Goal: Transaction & Acquisition: Purchase product/service

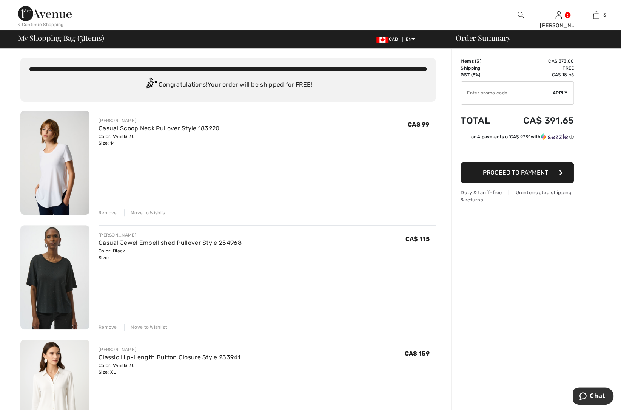
click at [521, 15] on img at bounding box center [521, 15] width 6 height 9
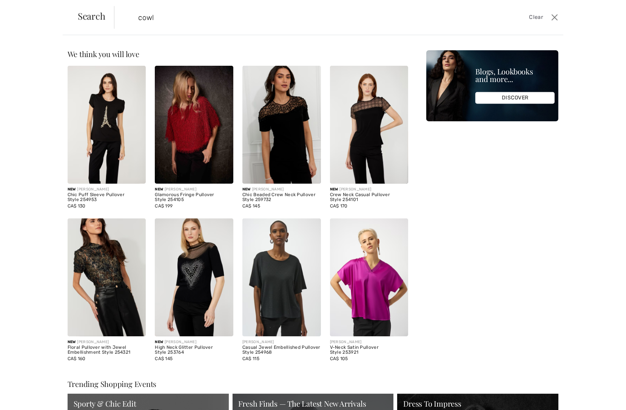
type input "cowl"
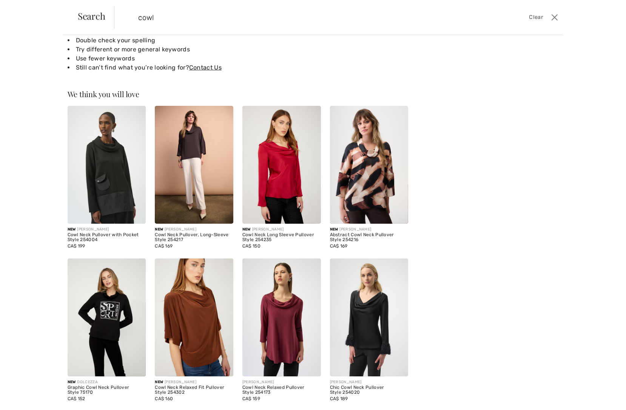
scroll to position [66, 0]
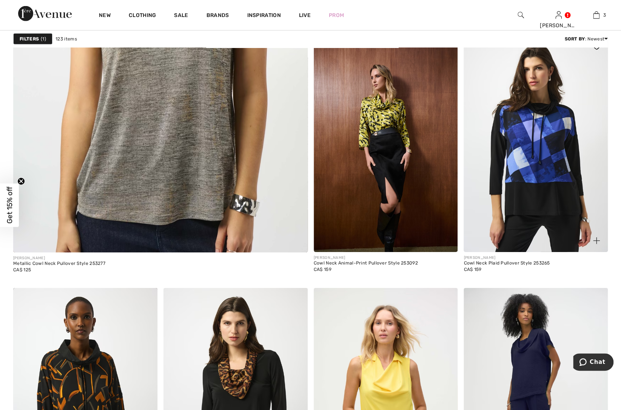
scroll to position [2513, 0]
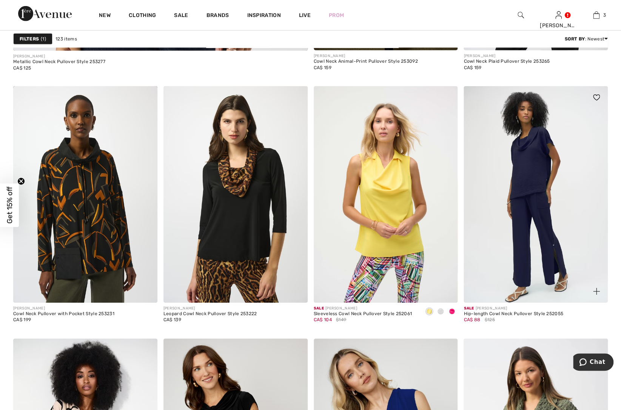
click at [517, 211] on img at bounding box center [536, 194] width 144 height 216
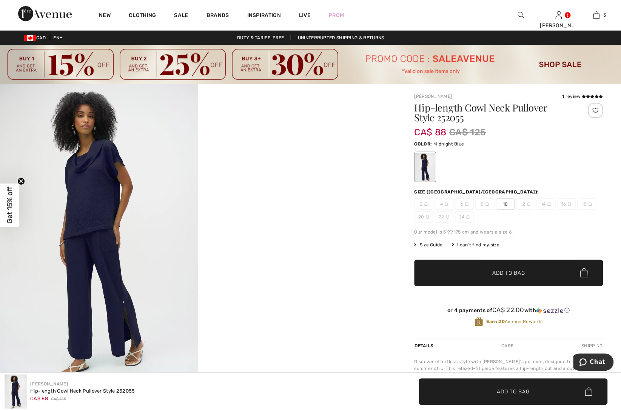
click at [111, 230] on img at bounding box center [99, 232] width 198 height 297
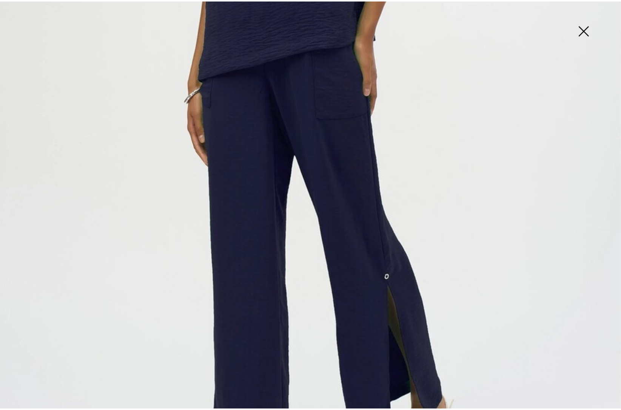
scroll to position [309, 0]
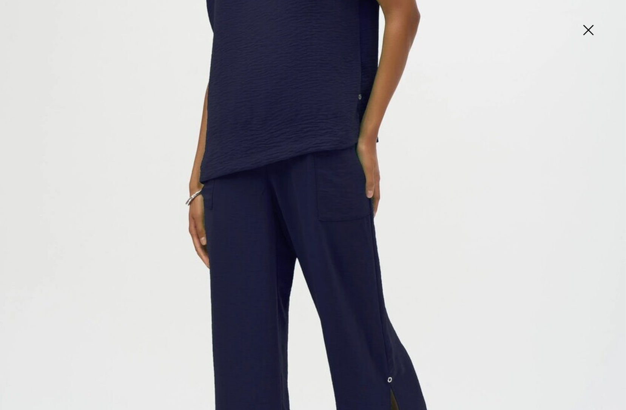
click at [504, 272] on img at bounding box center [313, 160] width 626 height 938
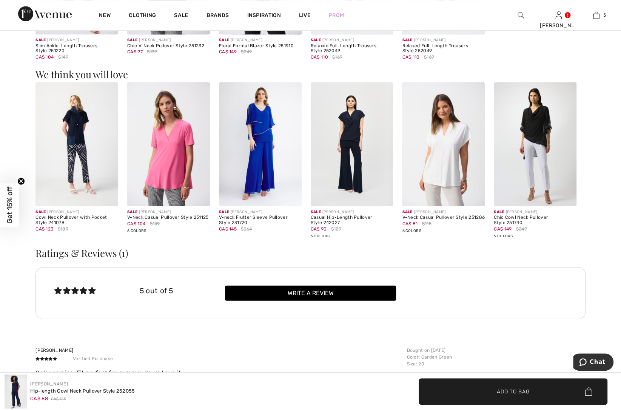
scroll to position [637, 0]
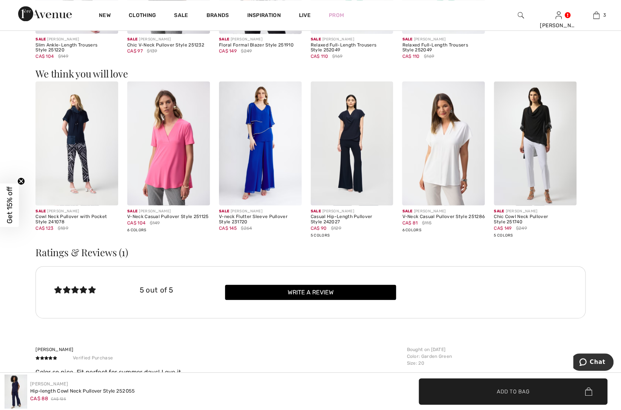
click at [351, 161] on img at bounding box center [352, 143] width 83 height 124
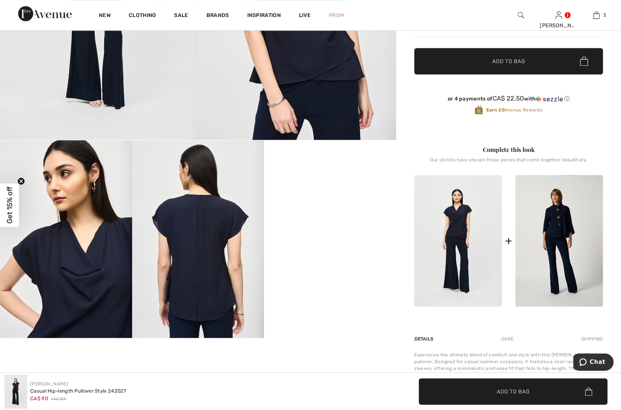
scroll to position [206, 0]
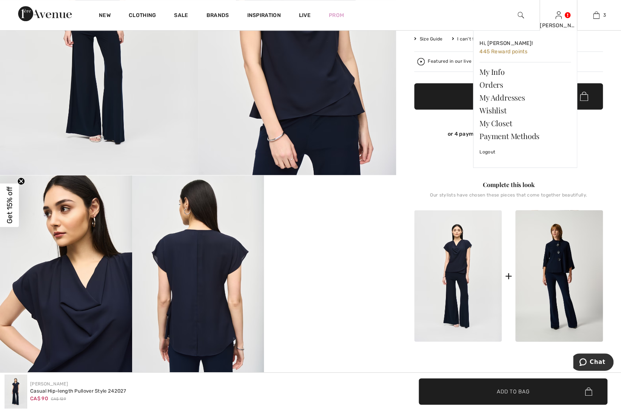
click at [562, 18] on link at bounding box center [558, 14] width 6 height 7
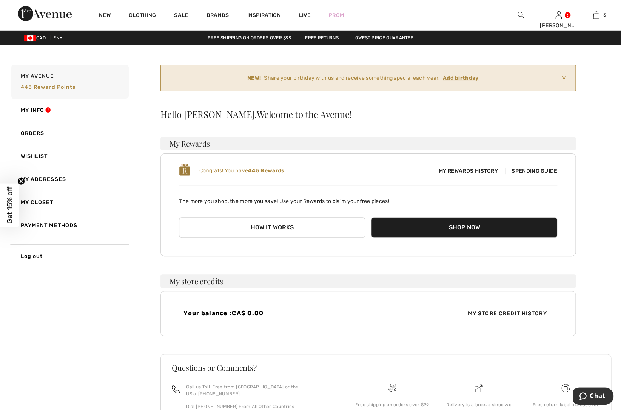
click at [284, 172] on b "445 Rewards" at bounding box center [266, 170] width 36 height 6
click at [540, 170] on span "Spending Guide" at bounding box center [531, 171] width 52 height 6
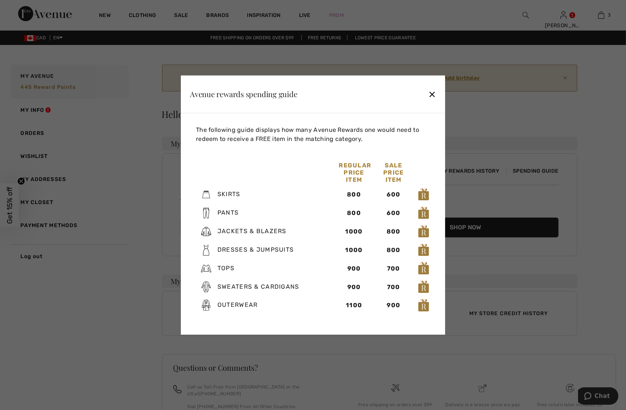
click at [431, 93] on div "✕" at bounding box center [432, 94] width 8 height 16
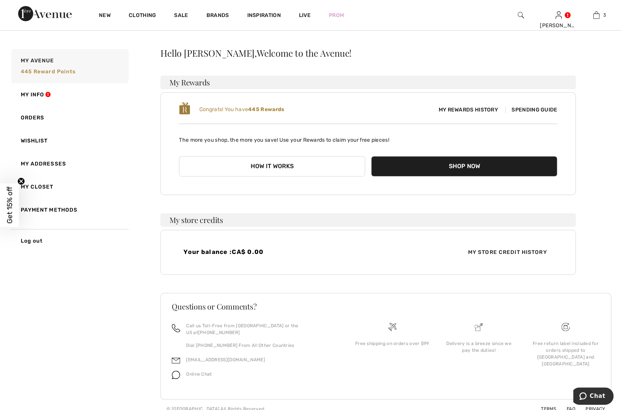
scroll to position [62, 0]
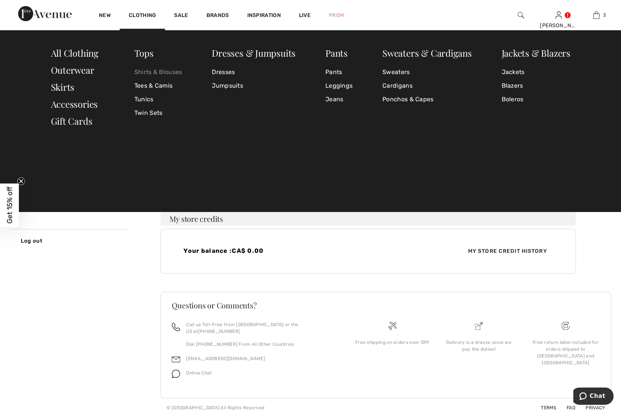
click at [144, 70] on link "Shirts & Blouses" at bounding box center [158, 72] width 48 height 14
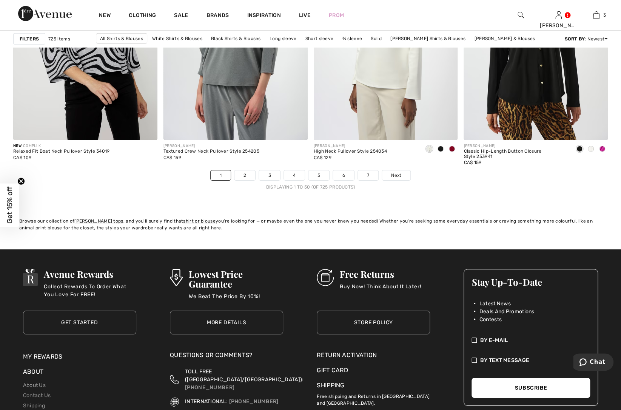
scroll to position [3586, 0]
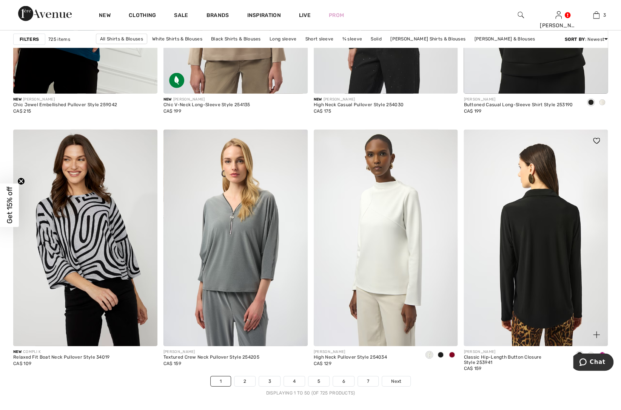
click at [587, 279] on img at bounding box center [536, 238] width 144 height 216
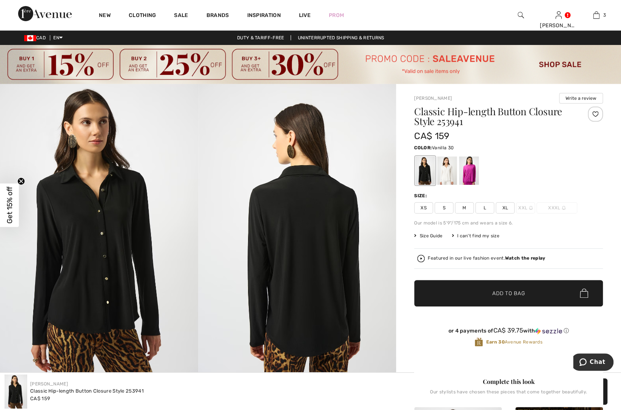
click at [453, 185] on div at bounding box center [447, 170] width 20 height 28
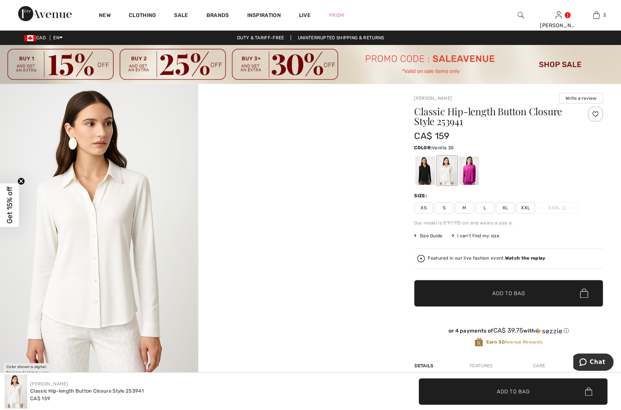
click at [86, 244] on img at bounding box center [99, 232] width 198 height 297
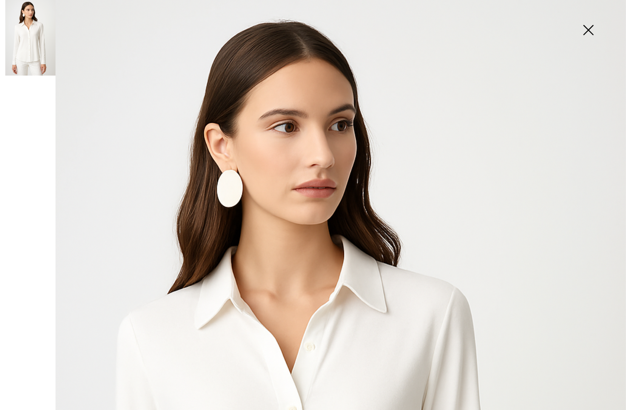
click at [590, 30] on img at bounding box center [588, 30] width 38 height 39
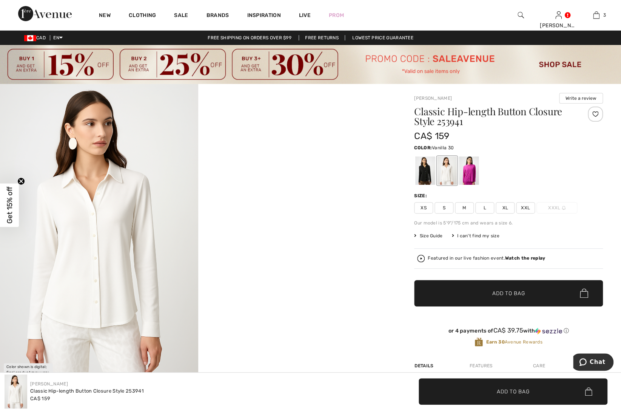
click at [505, 206] on span "XL" at bounding box center [505, 207] width 19 height 11
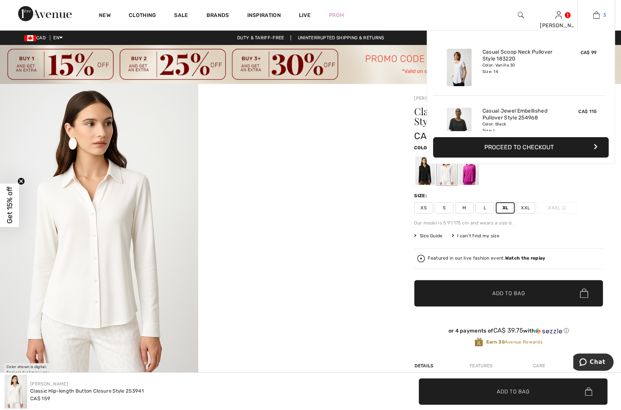
click at [597, 17] on img at bounding box center [596, 15] width 6 height 9
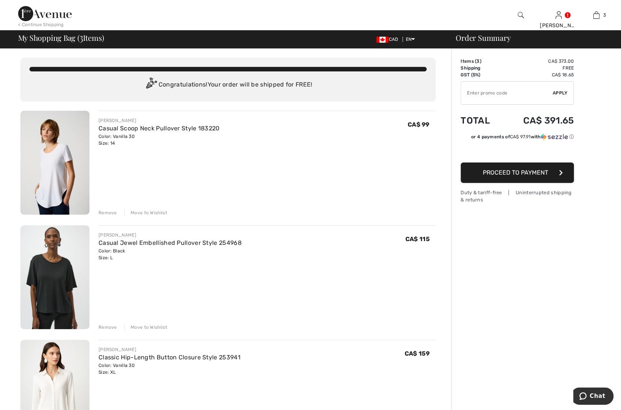
click at [64, 284] on img at bounding box center [54, 277] width 69 height 104
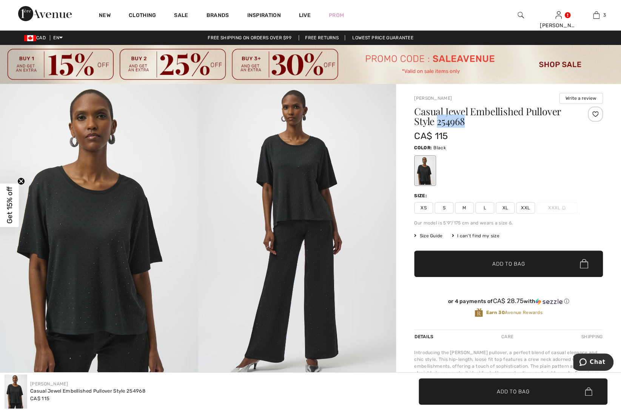
drag, startPoint x: 437, startPoint y: 121, endPoint x: 465, endPoint y: 122, distance: 28.0
click at [465, 122] on h1 "Casual Jewel Embellished Pullover Style 254968" at bounding box center [492, 116] width 157 height 20
drag, startPoint x: 465, startPoint y: 122, endPoint x: 457, endPoint y: 123, distance: 8.4
copy h1 "254968"
click at [520, 15] on img at bounding box center [521, 15] width 6 height 9
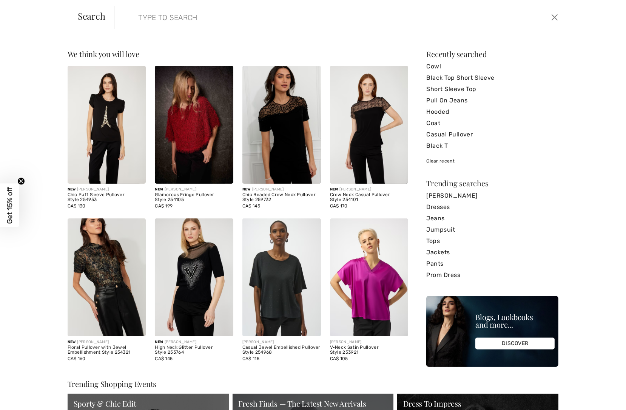
paste input "254968"
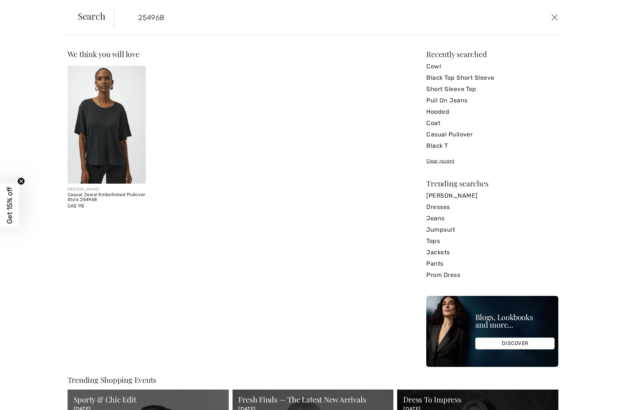
type input "254968"
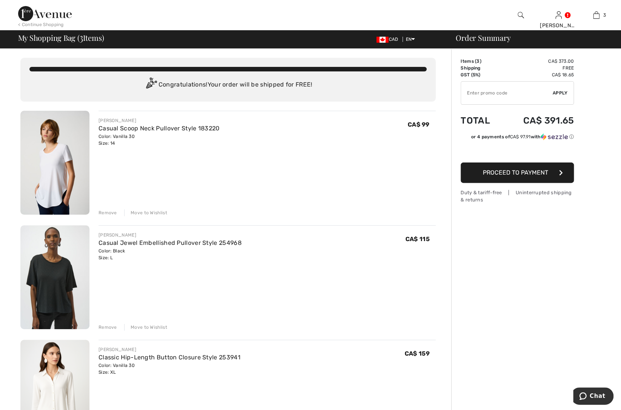
click at [100, 326] on div "Remove" at bounding box center [108, 327] width 19 height 7
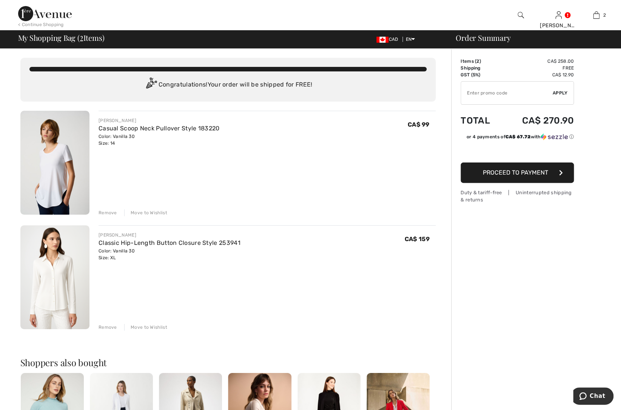
click at [66, 164] on img at bounding box center [54, 163] width 69 height 104
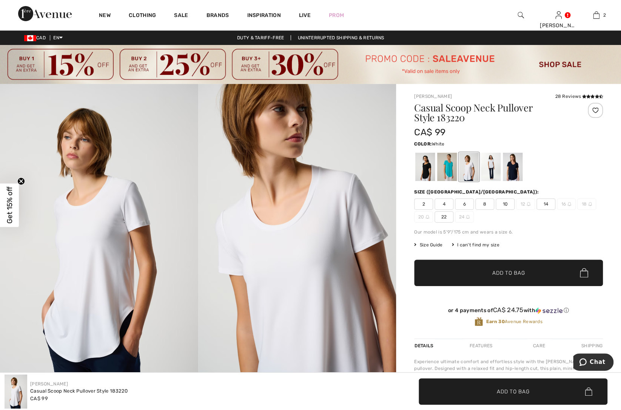
click at [491, 160] on div at bounding box center [491, 167] width 20 height 28
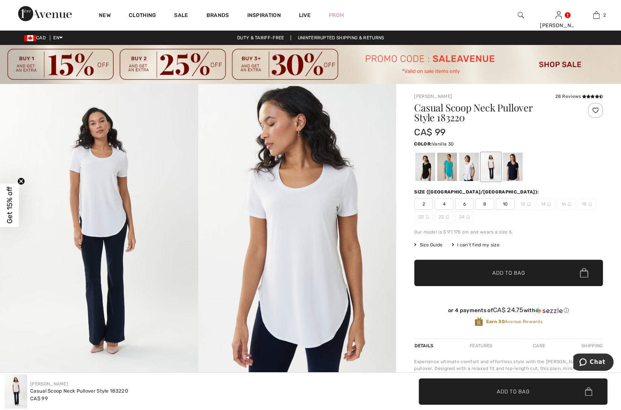
click at [466, 159] on div at bounding box center [469, 167] width 20 height 28
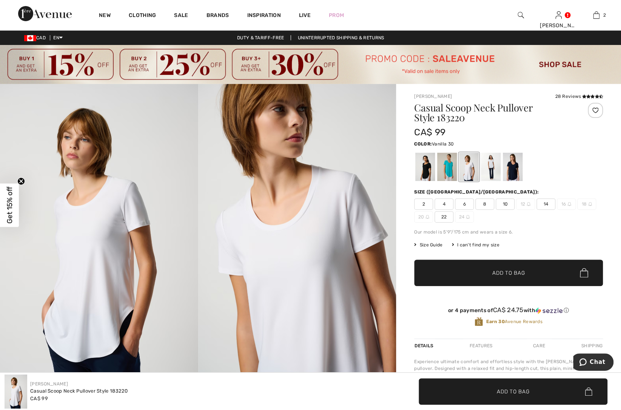
click at [549, 201] on span "14" at bounding box center [546, 203] width 19 height 11
click at [490, 165] on div at bounding box center [491, 167] width 20 height 28
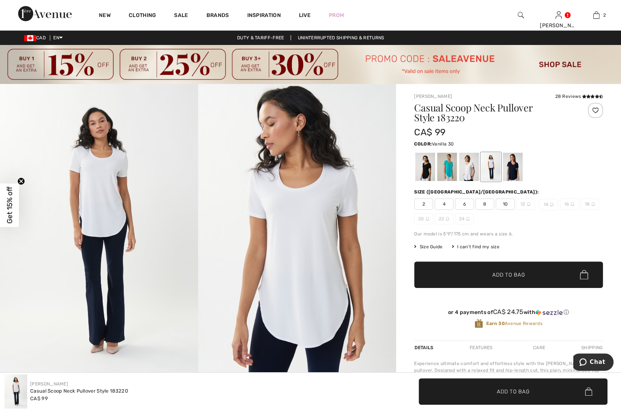
click at [467, 162] on div at bounding box center [469, 167] width 20 height 28
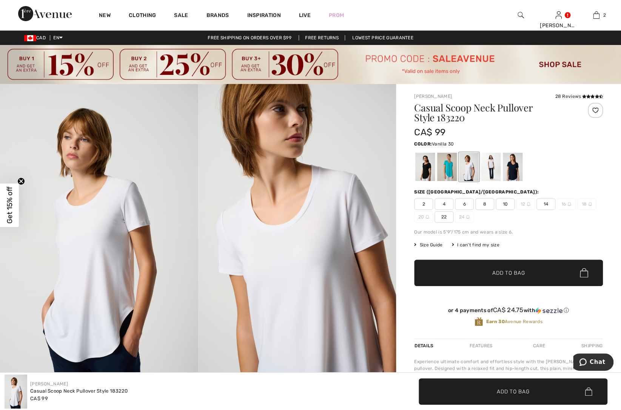
click at [544, 203] on span "14" at bounding box center [546, 203] width 19 height 11
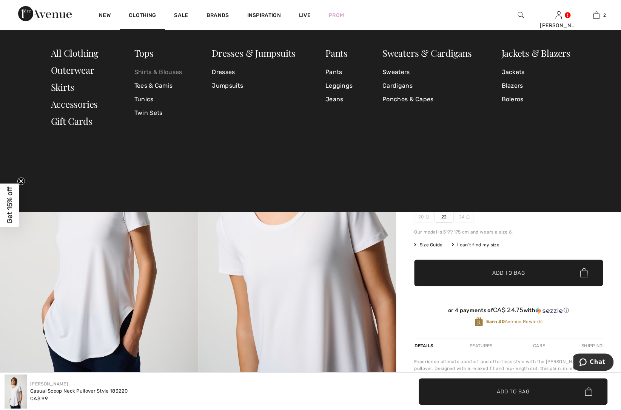
click at [149, 68] on link "Shirts & Blouses" at bounding box center [158, 72] width 48 height 14
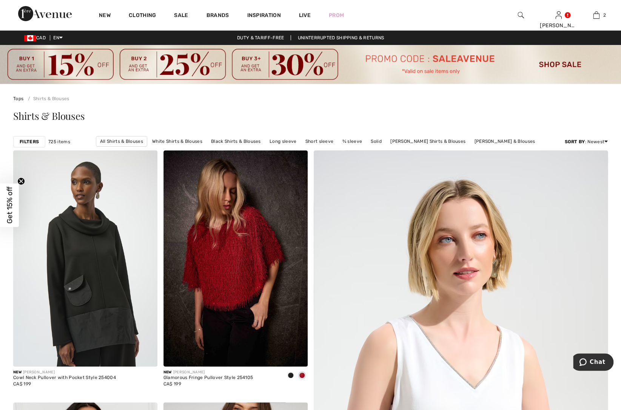
click at [28, 142] on strong "Filters" at bounding box center [29, 141] width 19 height 7
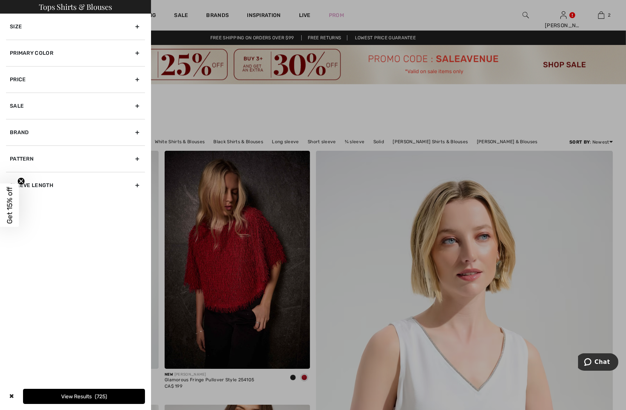
click at [136, 53] on div "Primary Color" at bounding box center [75, 53] width 139 height 26
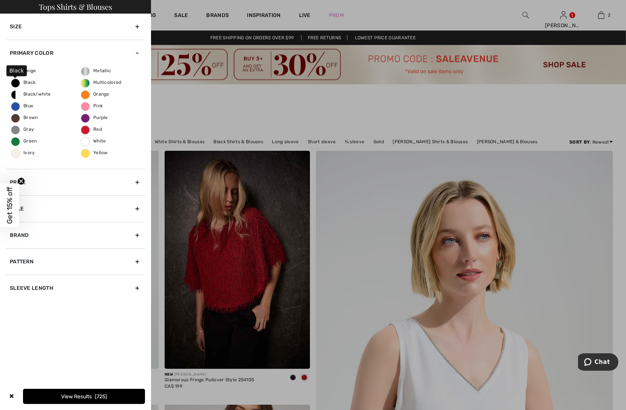
click at [23, 81] on span "Black" at bounding box center [23, 82] width 25 height 5
click at [0, 0] on input "Black" at bounding box center [0, 0] width 0 height 0
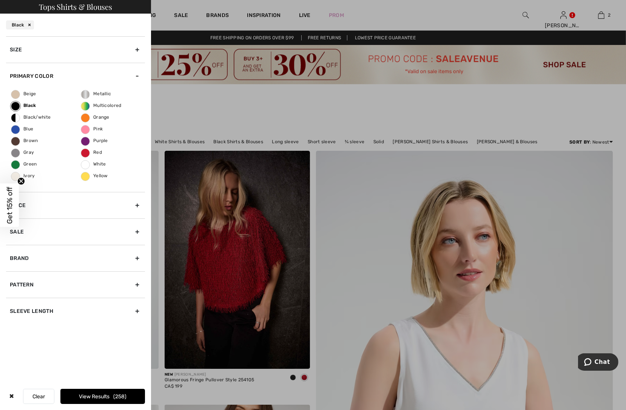
click at [136, 48] on div "Size" at bounding box center [75, 49] width 139 height 26
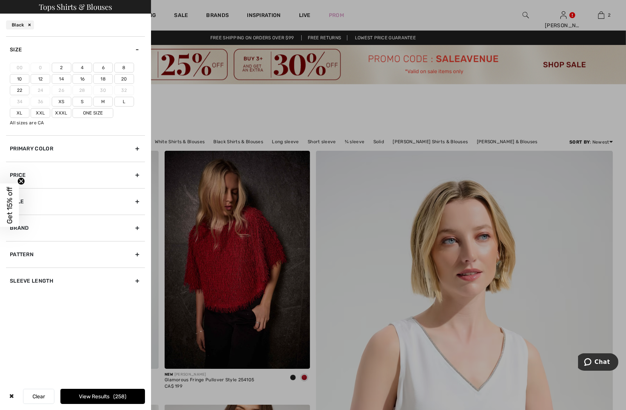
click at [62, 75] on label "14" at bounding box center [62, 79] width 20 height 10
click at [0, 0] on input"] "14" at bounding box center [0, 0] width 0 height 0
click at [79, 78] on label "16" at bounding box center [82, 79] width 20 height 10
click at [0, 0] on input"] "16" at bounding box center [0, 0] width 0 height 0
click at [111, 278] on div "Sleeve length" at bounding box center [75, 280] width 139 height 26
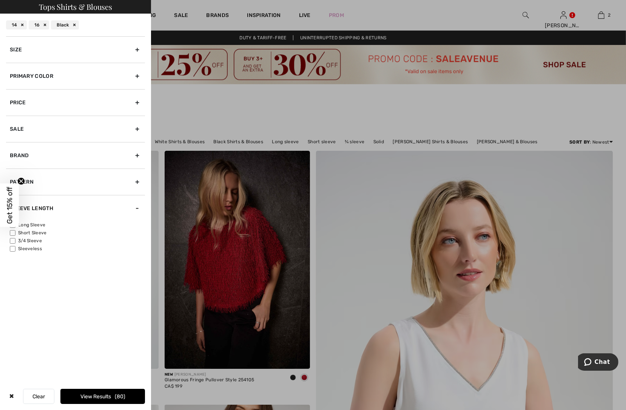
click at [13, 241] on input"] "3/4 Sleeve" at bounding box center [13, 241] width 6 height 6
checkbox input"] "true"
click at [11, 233] on input"] "Short Sleeve" at bounding box center [13, 233] width 6 height 6
checkbox input"] "true"
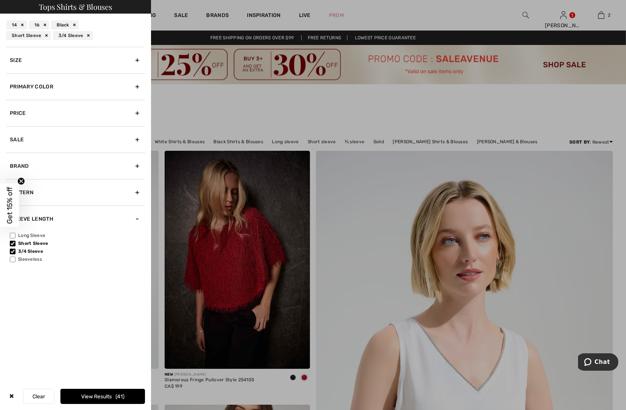
click at [13, 236] on input"] "Long Sleeve" at bounding box center [13, 236] width 6 height 6
checkbox input"] "true"
click at [95, 395] on button "View Results 77" at bounding box center [102, 396] width 85 height 15
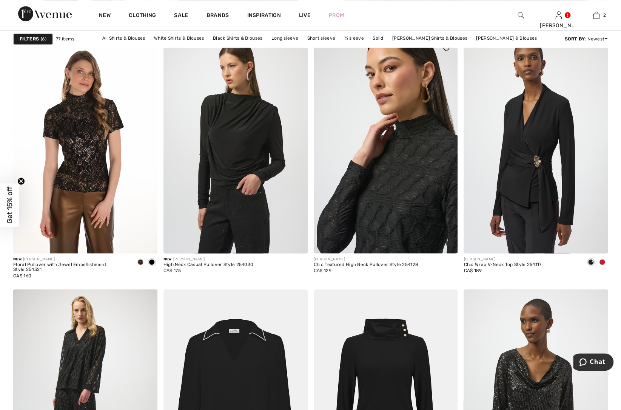
scroll to position [789, 0]
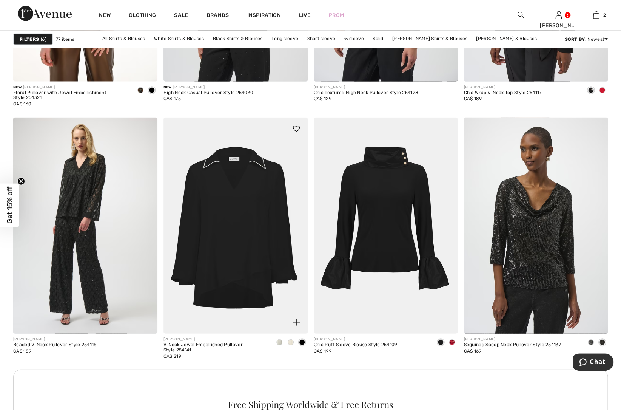
click at [288, 342] on span at bounding box center [291, 342] width 6 height 6
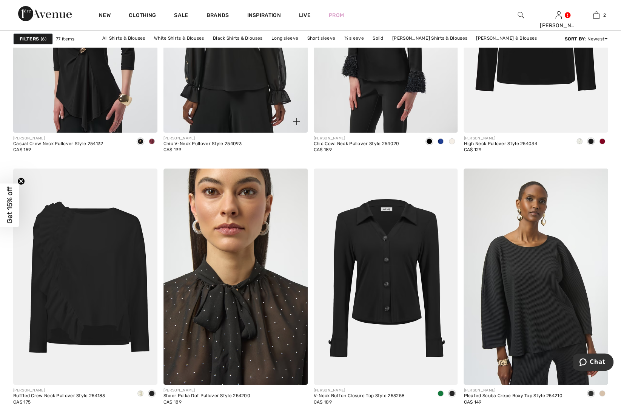
scroll to position [1442, 0]
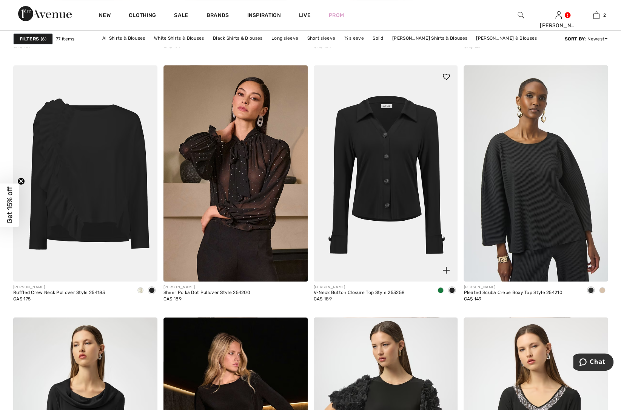
click at [390, 173] on img at bounding box center [386, 173] width 144 height 216
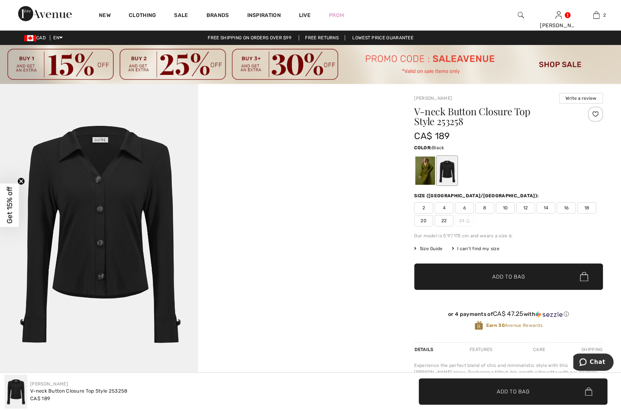
click at [446, 172] on div at bounding box center [447, 170] width 20 height 28
click at [565, 208] on span "16" at bounding box center [566, 207] width 19 height 11
click at [117, 237] on img at bounding box center [99, 232] width 198 height 297
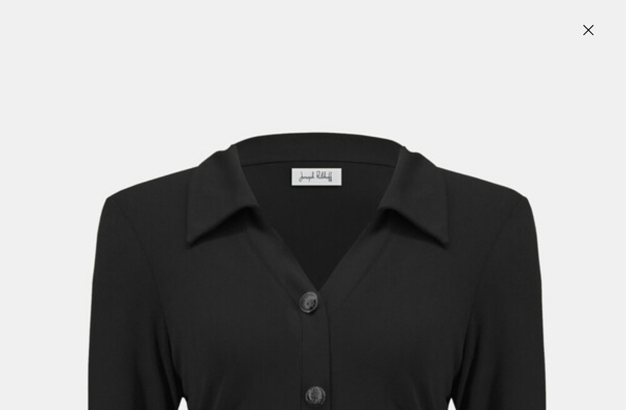
click at [585, 30] on img at bounding box center [588, 30] width 38 height 39
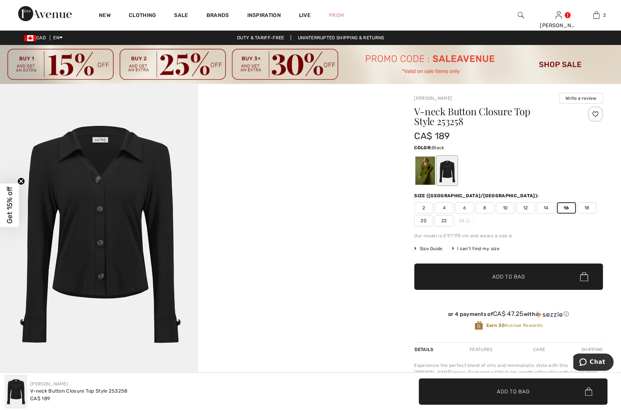
click at [513, 276] on span "Add to Bag" at bounding box center [508, 276] width 32 height 8
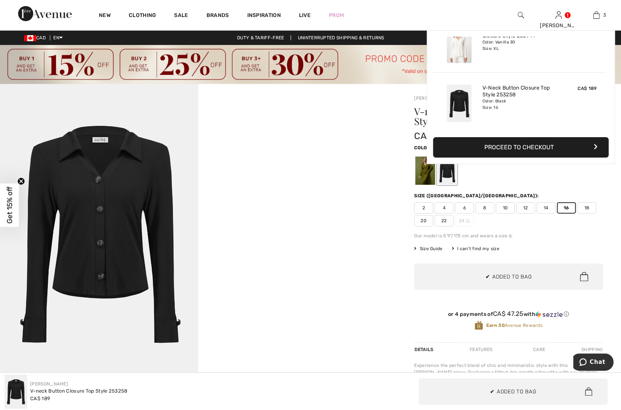
scroll to position [82, 0]
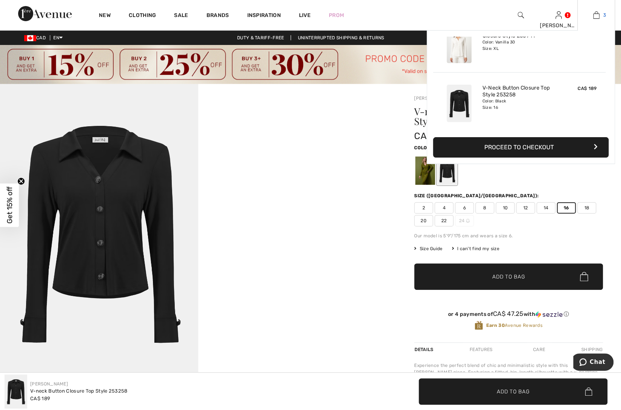
click at [604, 15] on span "3" at bounding box center [604, 15] width 3 height 7
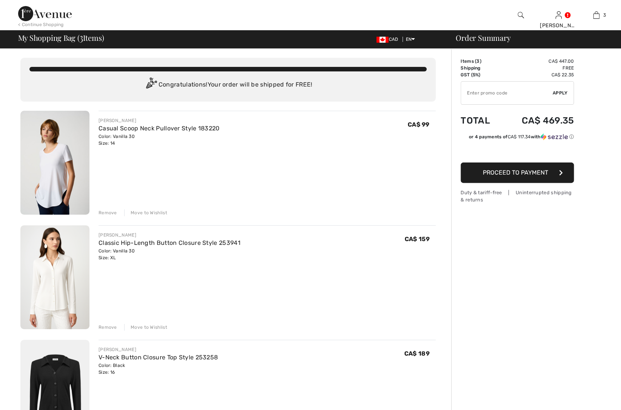
scroll to position [103, 0]
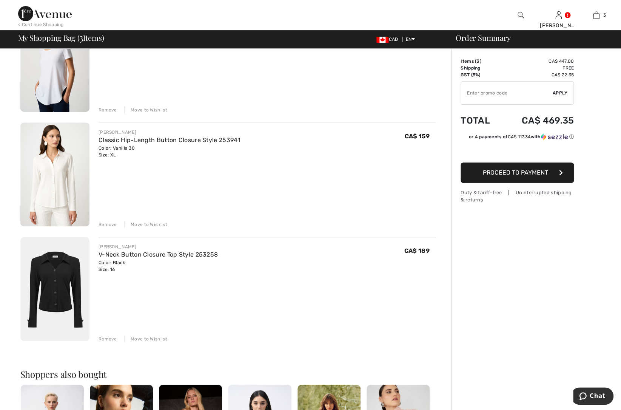
type input "FREEXPRESS"
type input "NEW15"
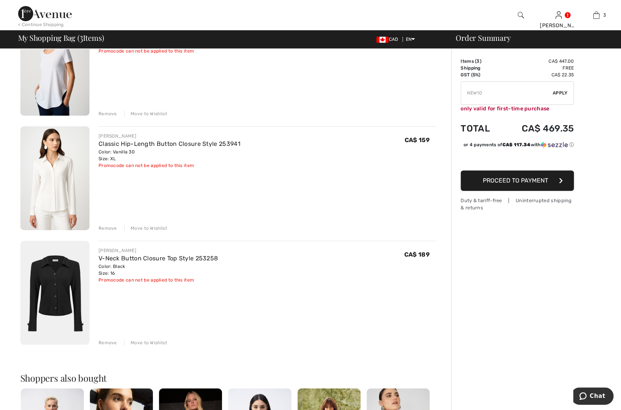
scroll to position [171, 0]
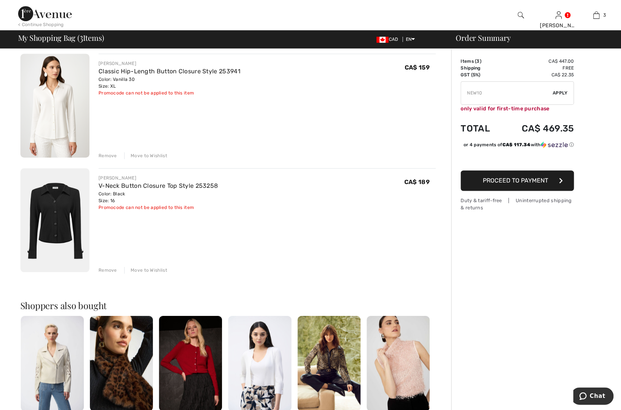
type input "FLASH15"
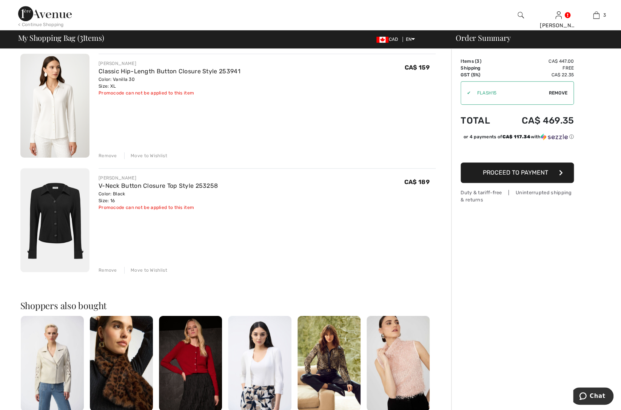
type input "SALEAVENUE"
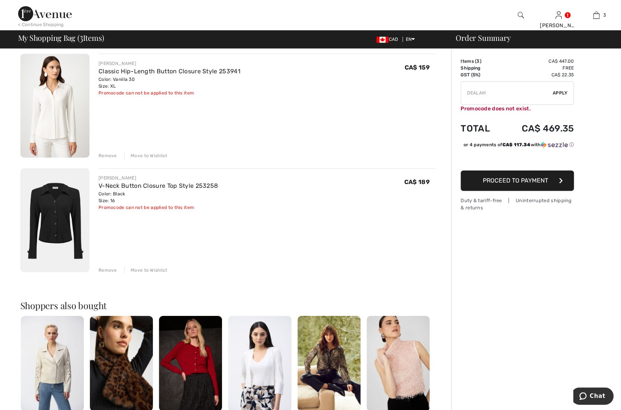
type input "FREEGIFT"
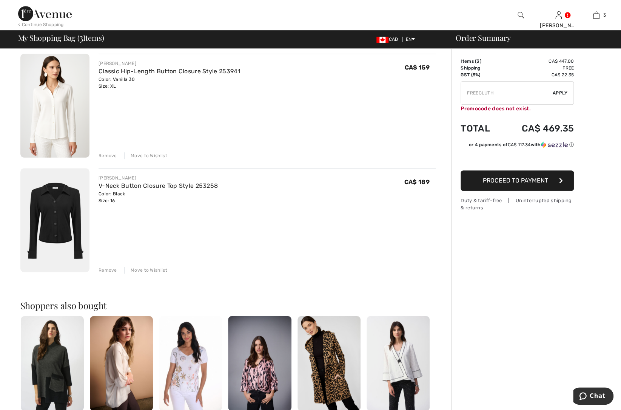
type input "SURPRISE"
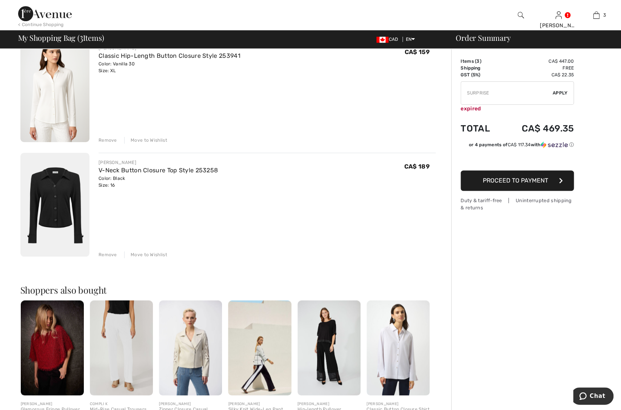
scroll to position [171, 0]
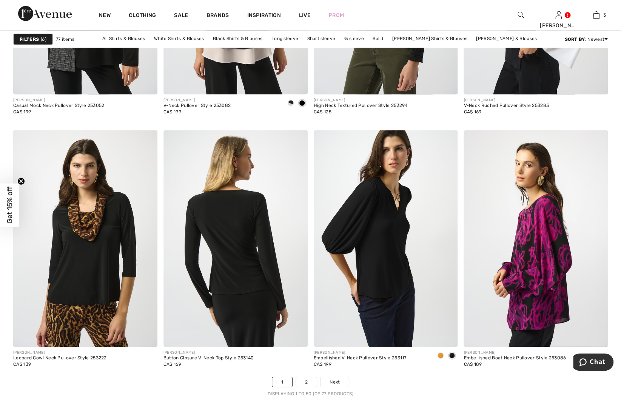
scroll to position [3857, 0]
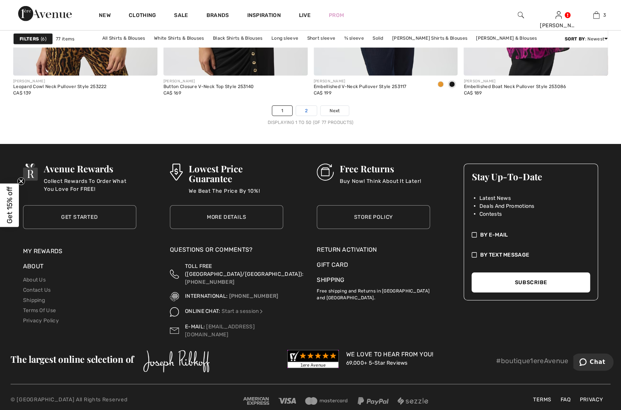
click at [306, 106] on link "2" at bounding box center [306, 111] width 21 height 10
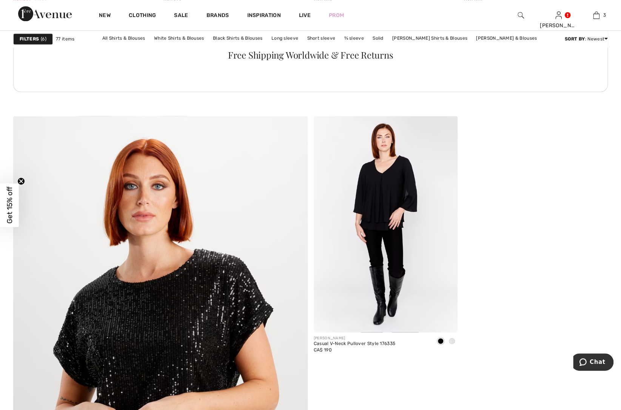
scroll to position [2091, 0]
